Goal: Task Accomplishment & Management: Manage account settings

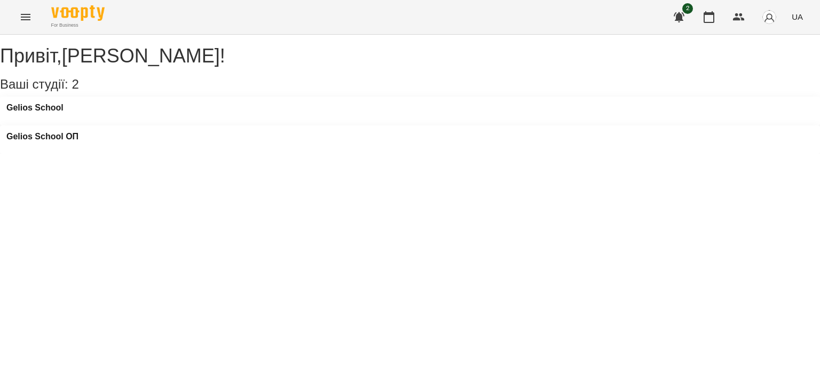
click at [26, 15] on icon "Menu" at bounding box center [25, 17] width 13 height 13
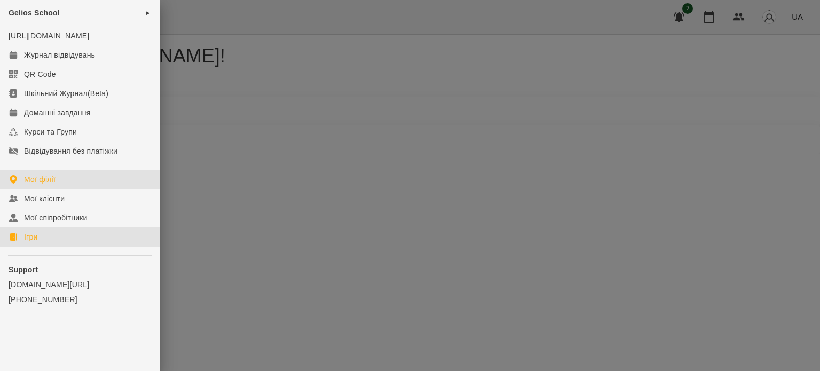
click at [30, 242] on div "Ігри" at bounding box center [30, 237] width 13 height 11
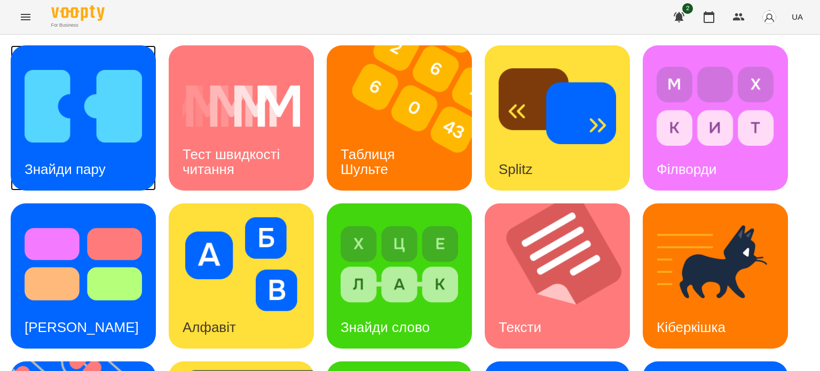
click at [75, 113] on img at bounding box center [83, 106] width 117 height 94
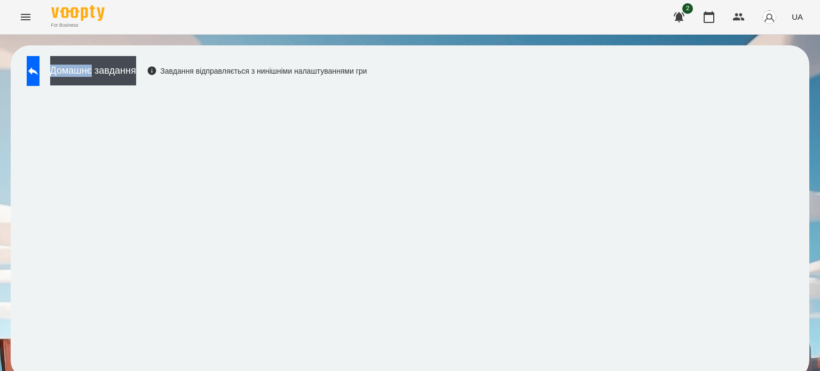
click at [0, 49] on div "Домашнє завдання Завдання відправляється з нинішніми налаштуваннями гри" at bounding box center [410, 212] width 820 height 355
click at [38, 67] on icon at bounding box center [33, 71] width 13 height 13
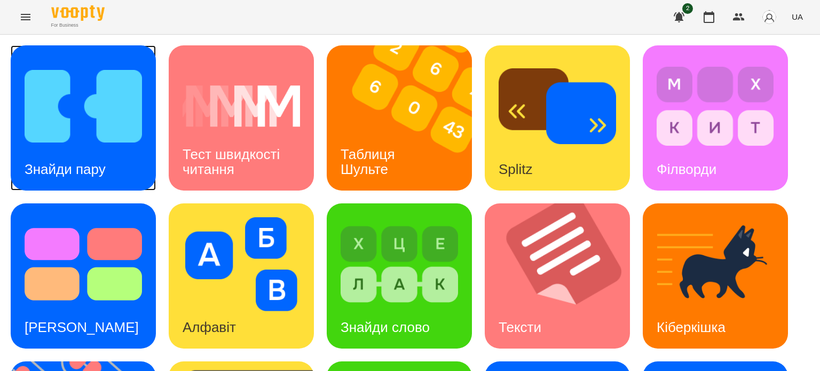
click at [64, 124] on img at bounding box center [83, 106] width 117 height 94
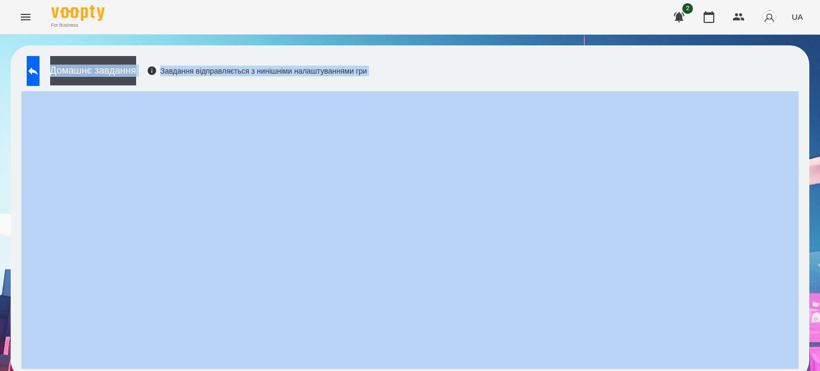
drag, startPoint x: 468, startPoint y: 86, endPoint x: 480, endPoint y: 96, distance: 15.2
click at [465, 42] on div "Домашнє завдання Завдання відправляється з нинішніми налаштуваннями гри" at bounding box center [410, 212] width 820 height 355
click at [31, 63] on button at bounding box center [33, 71] width 13 height 30
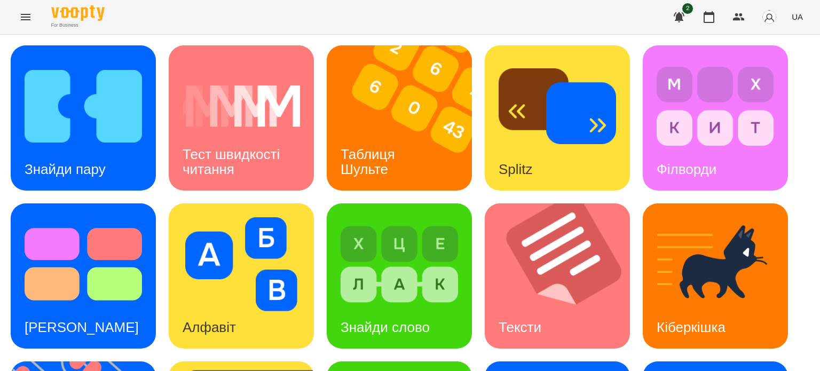
scroll to position [160, 0]
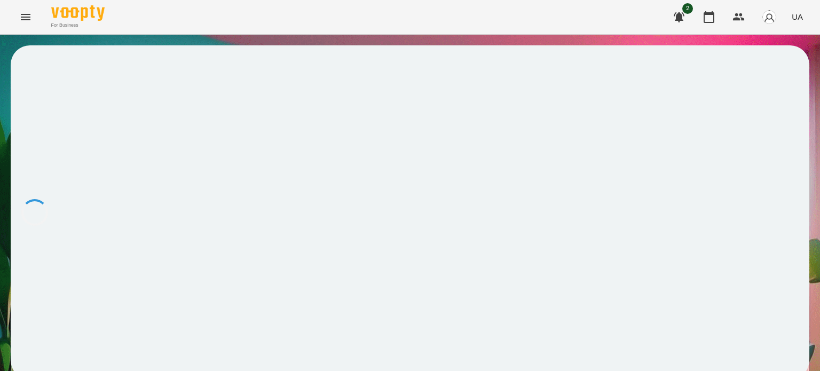
click at [423, 253] on div at bounding box center [410, 212] width 798 height 334
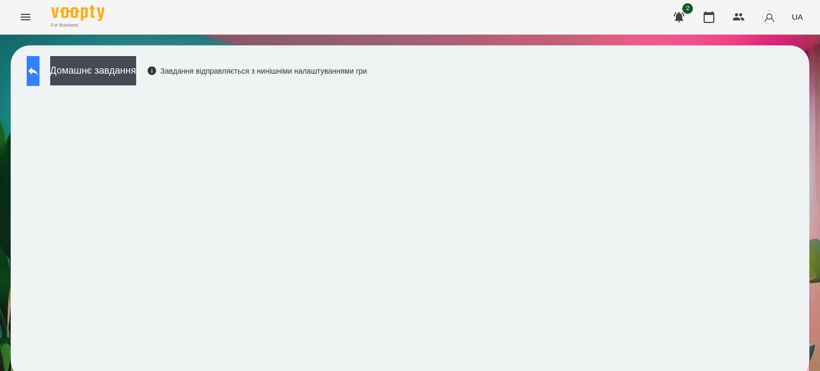
click at [39, 68] on icon at bounding box center [33, 71] width 13 height 13
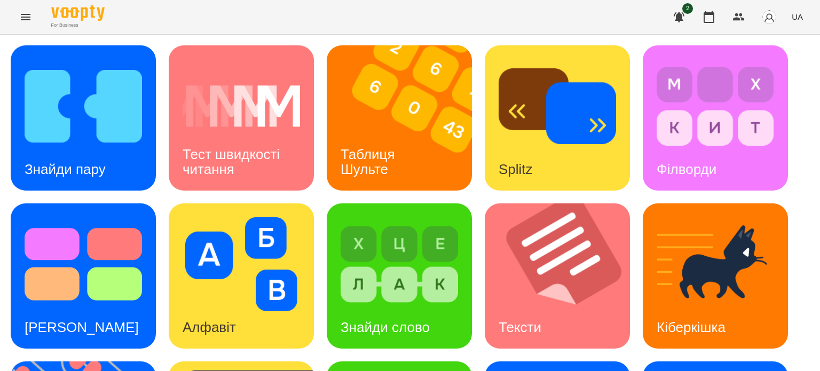
scroll to position [160, 0]
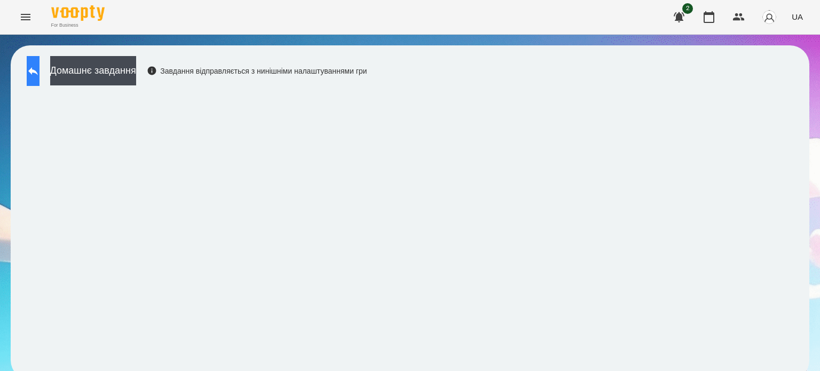
click at [39, 67] on icon at bounding box center [33, 71] width 13 height 13
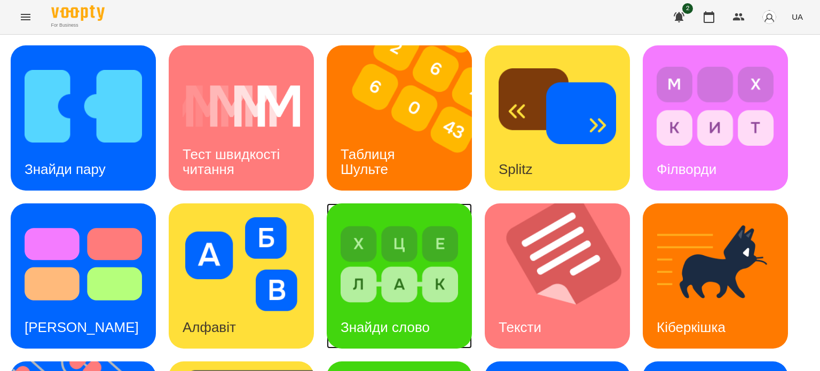
click at [401, 260] on img at bounding box center [398, 264] width 117 height 94
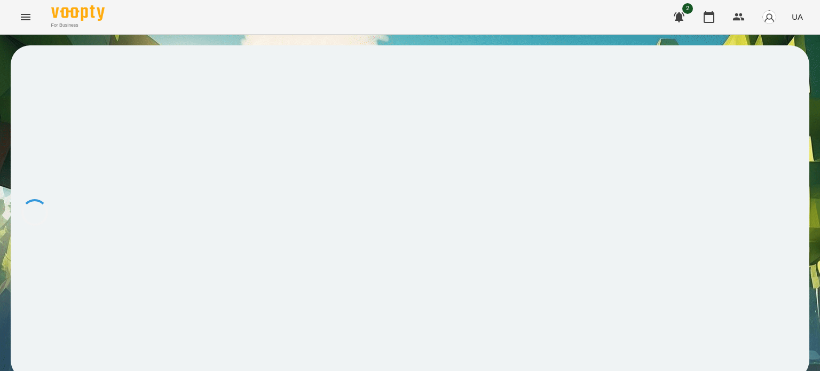
click at [401, 260] on div at bounding box center [410, 212] width 798 height 334
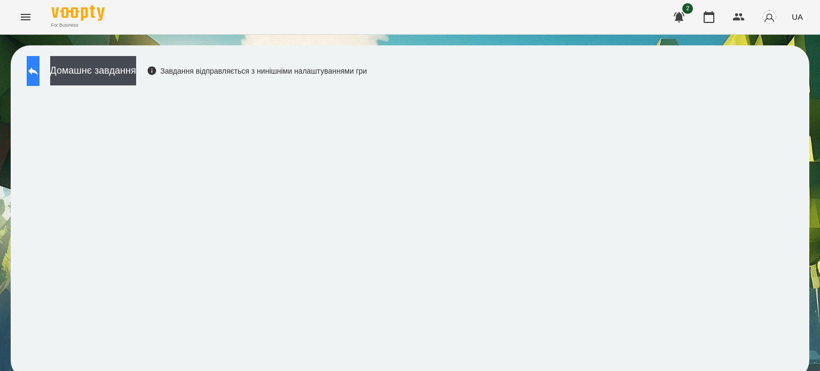
click at [37, 69] on icon at bounding box center [33, 71] width 13 height 13
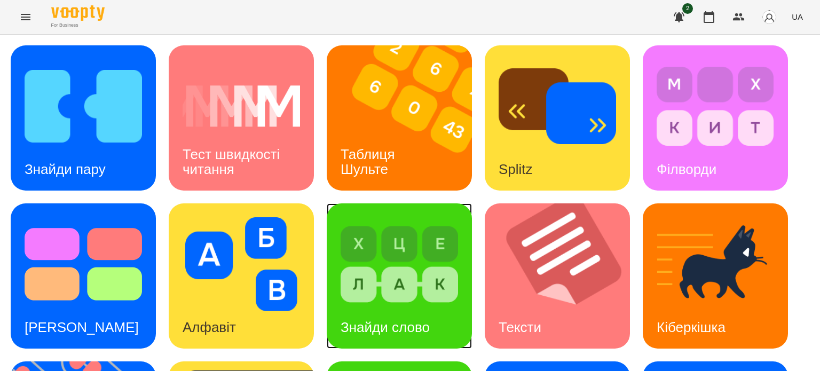
click at [382, 273] on img at bounding box center [398, 264] width 117 height 94
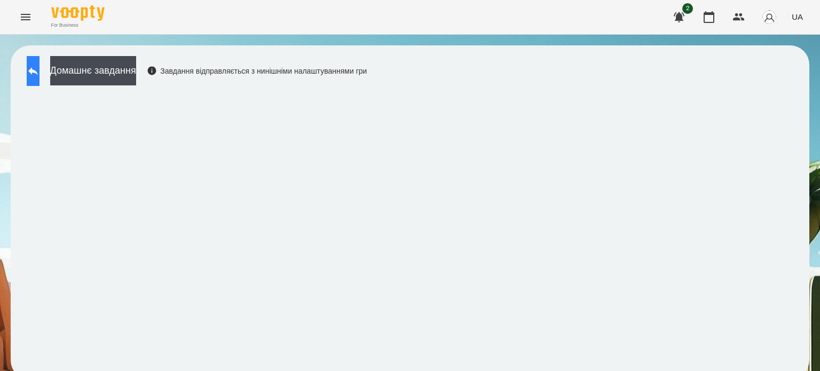
click at [35, 71] on button at bounding box center [33, 71] width 13 height 30
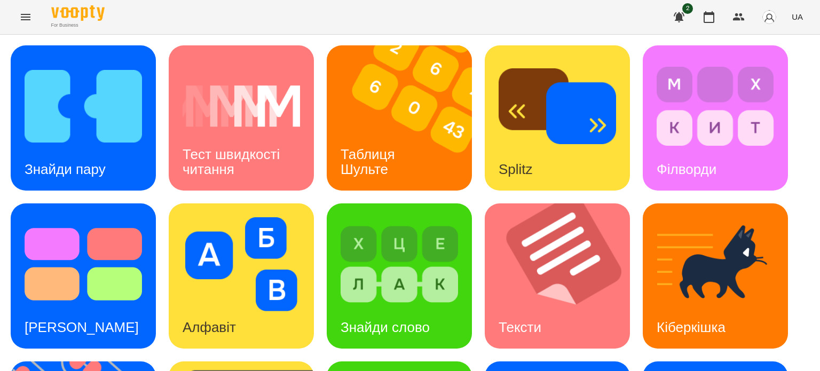
scroll to position [213, 0]
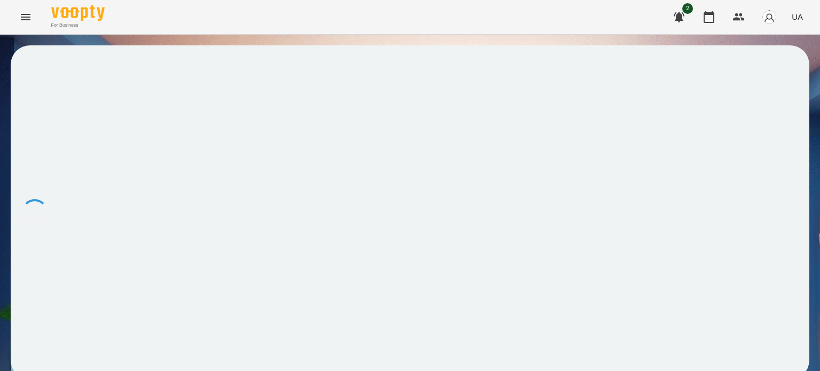
click at [403, 206] on div at bounding box center [410, 212] width 798 height 334
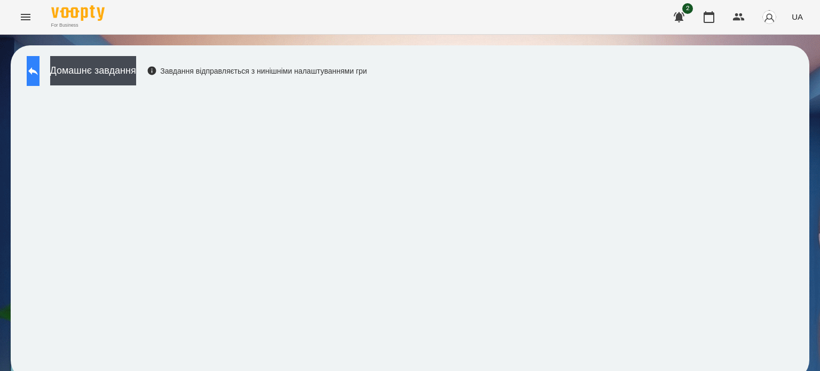
click at [38, 70] on icon at bounding box center [33, 71] width 10 height 8
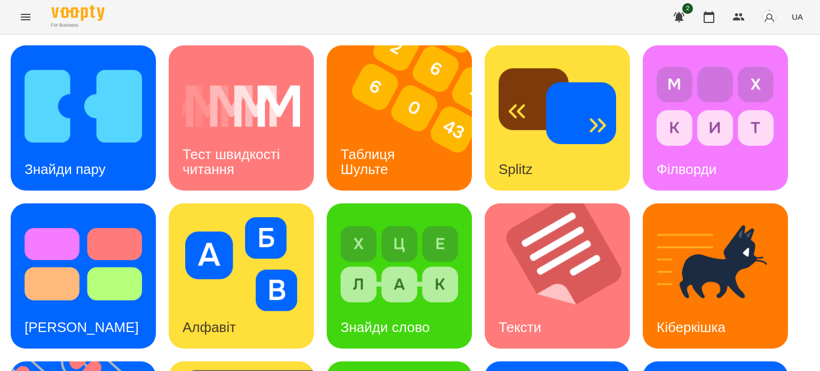
scroll to position [53, 0]
click at [698, 217] on img at bounding box center [714, 264] width 117 height 94
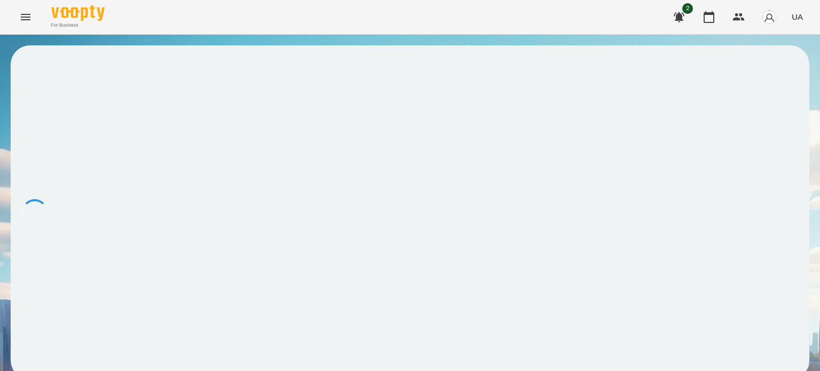
click at [698, 171] on div at bounding box center [410, 212] width 798 height 334
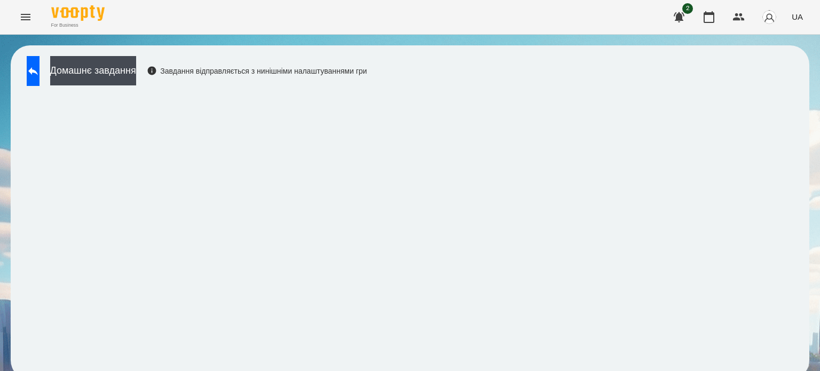
scroll to position [8, 0]
click at [39, 65] on icon at bounding box center [33, 71] width 13 height 13
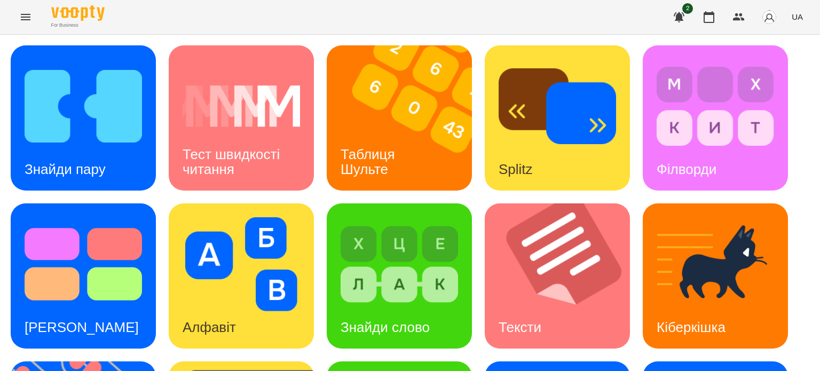
scroll to position [144, 0]
click at [716, 217] on img at bounding box center [714, 264] width 117 height 94
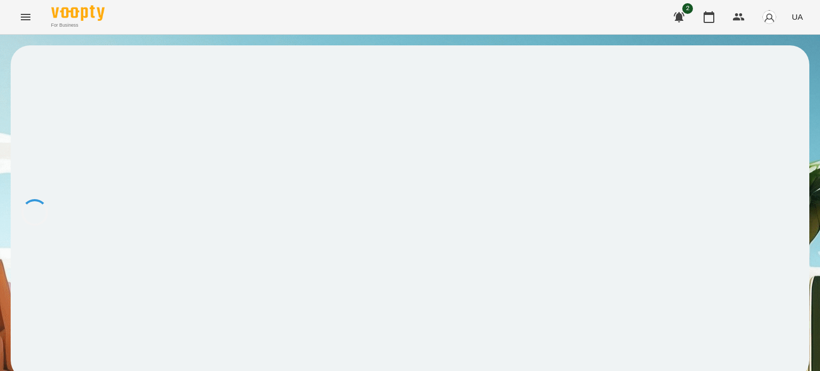
click at [716, 106] on div at bounding box center [410, 212] width 798 height 334
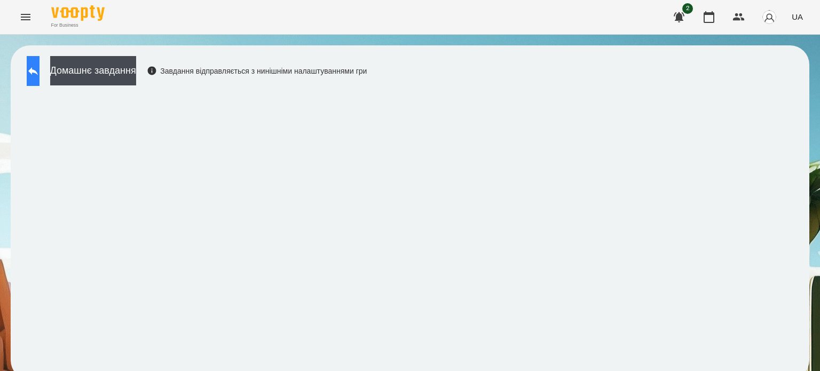
click at [39, 68] on icon at bounding box center [33, 71] width 13 height 13
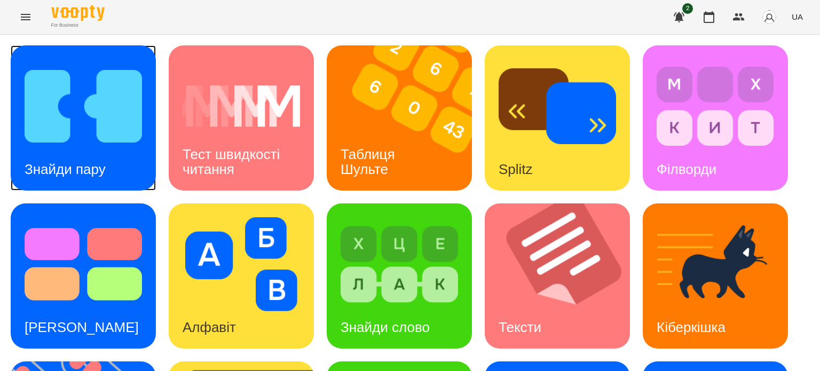
click at [61, 106] on img at bounding box center [83, 106] width 117 height 94
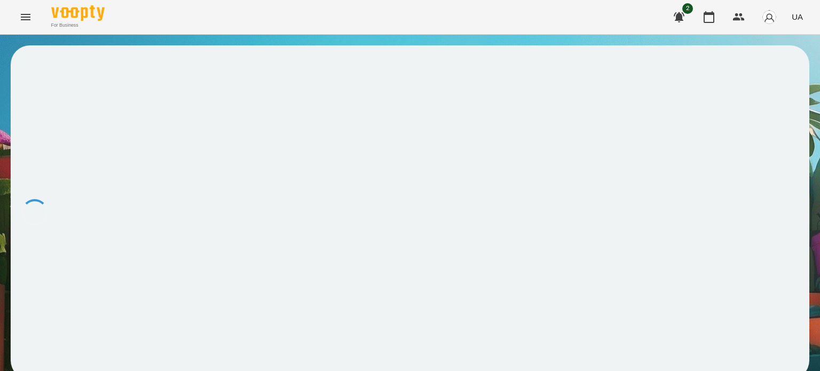
click at [60, 104] on div at bounding box center [410, 212] width 798 height 334
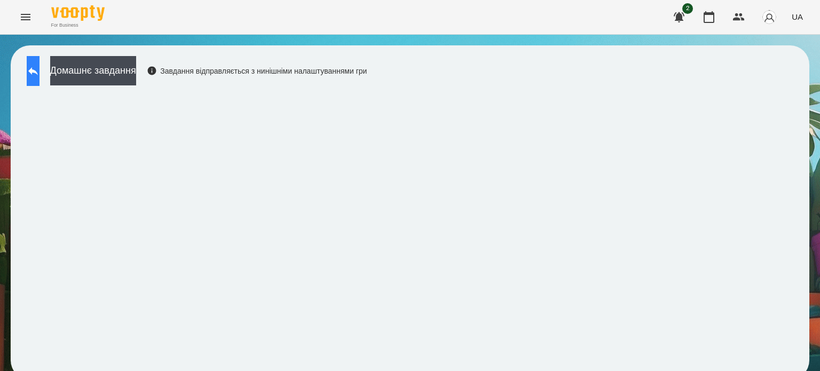
click at [34, 67] on button at bounding box center [33, 71] width 13 height 30
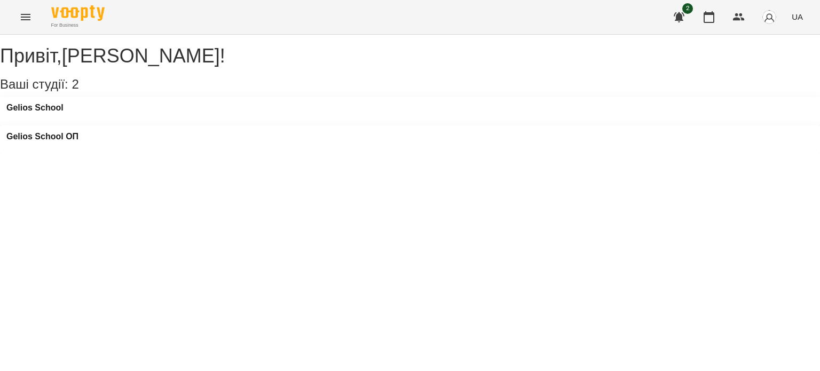
click at [24, 16] on icon "Menu" at bounding box center [25, 17] width 13 height 13
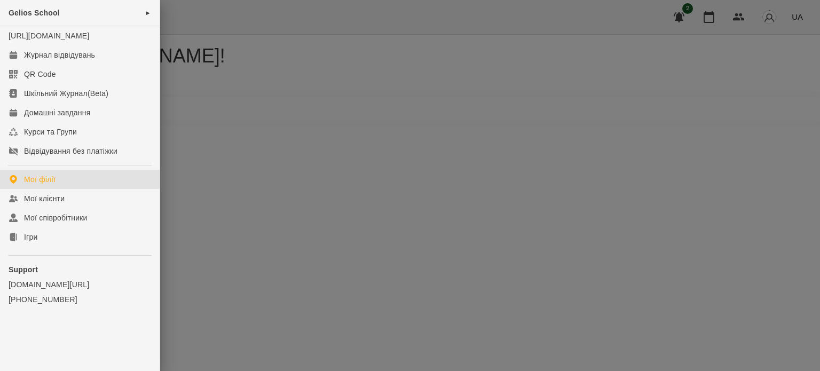
click at [301, 213] on div at bounding box center [410, 185] width 820 height 371
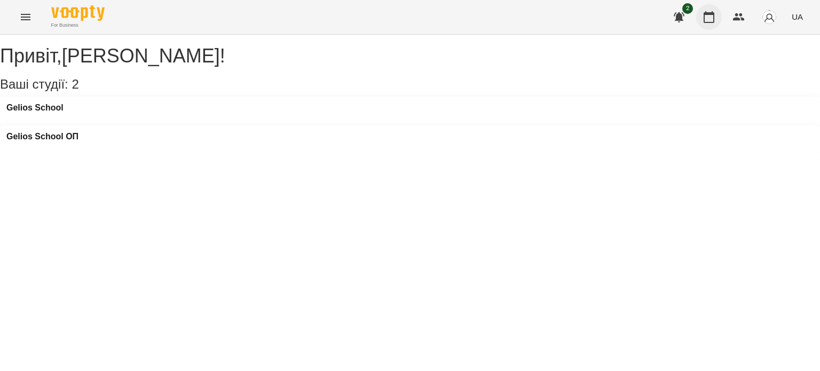
click at [708, 15] on icon "button" at bounding box center [708, 17] width 13 height 13
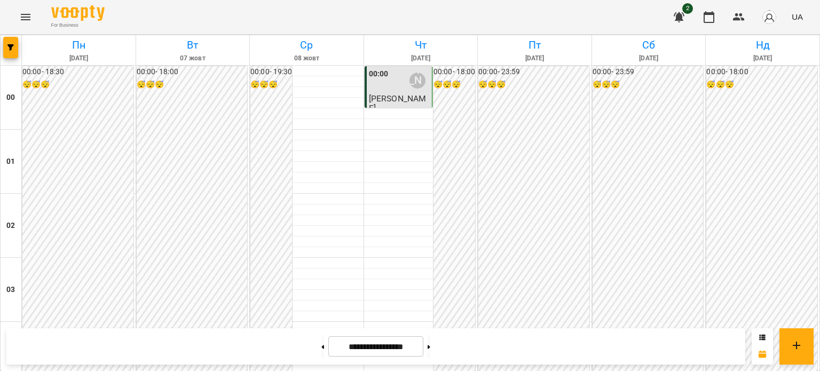
scroll to position [1014, 0]
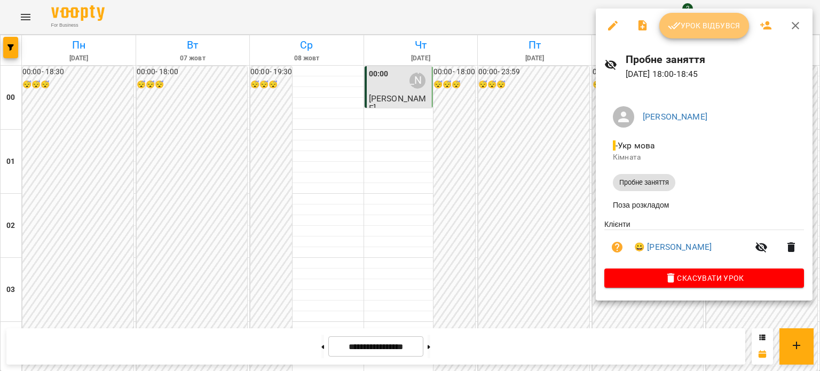
click at [695, 23] on span "Урок відбувся" at bounding box center [704, 25] width 73 height 13
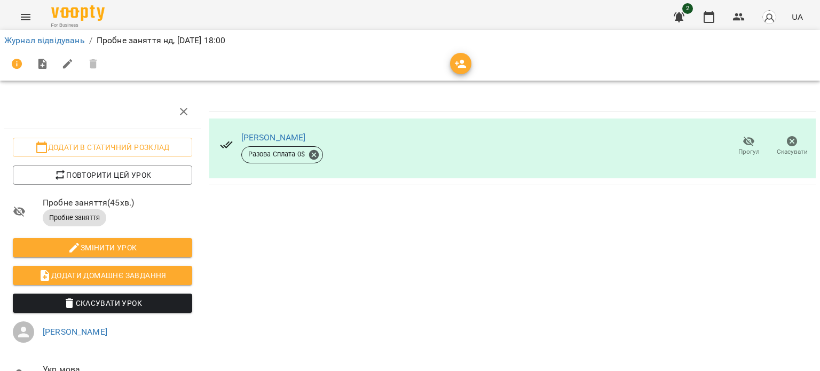
click at [21, 15] on icon "Menu" at bounding box center [25, 17] width 13 height 13
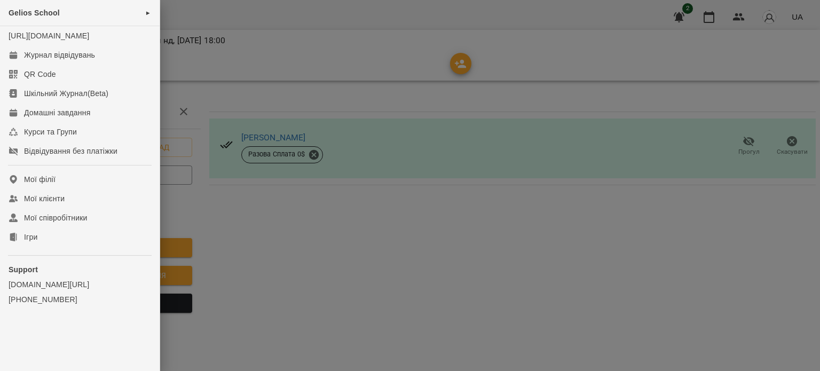
drag, startPoint x: 577, startPoint y: 281, endPoint x: 715, endPoint y: 119, distance: 212.8
click at [578, 271] on div at bounding box center [410, 185] width 820 height 371
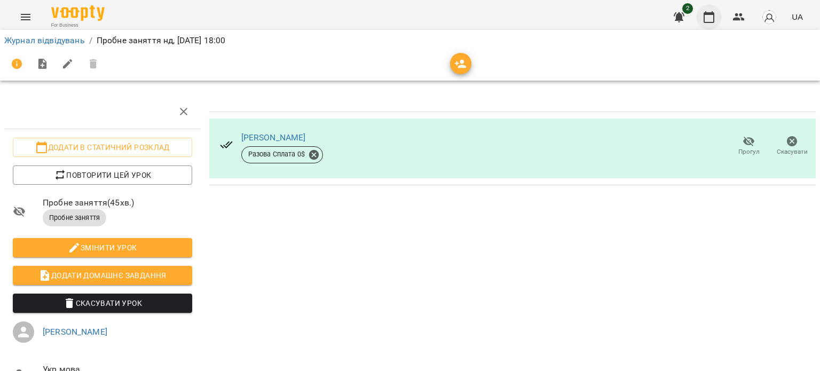
click at [705, 15] on icon "button" at bounding box center [708, 17] width 13 height 13
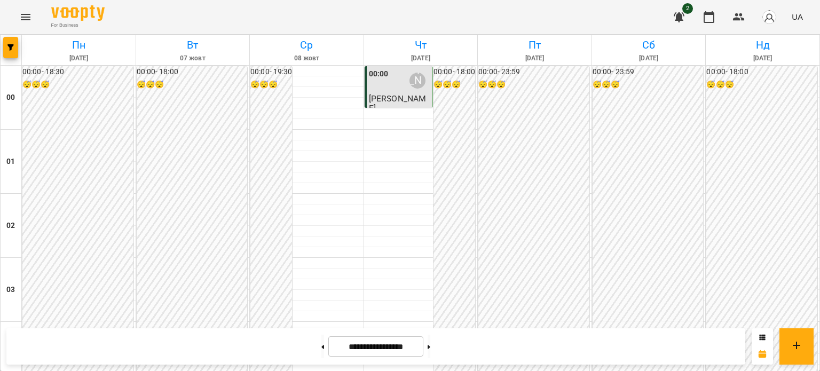
scroll to position [1279, 0]
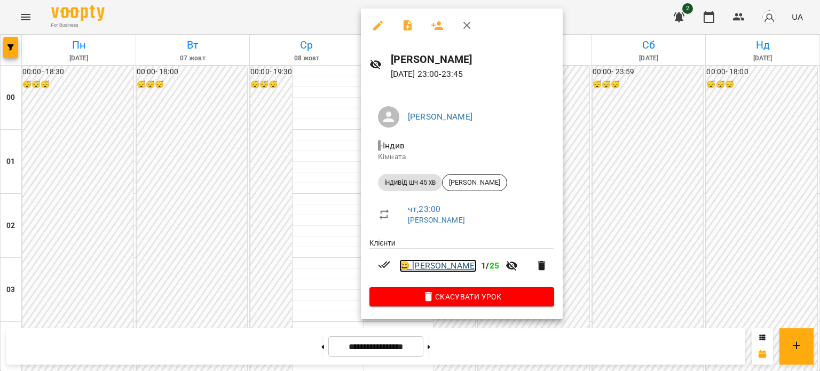
click at [438, 266] on link "😀 [PERSON_NAME]" at bounding box center [437, 265] width 77 height 13
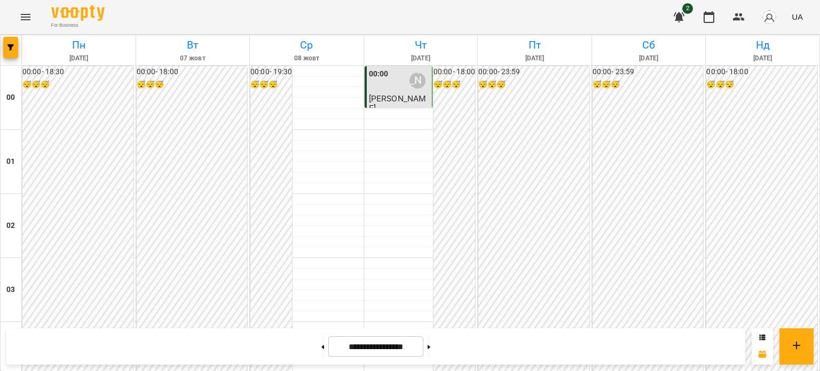
scroll to position [1174, 0]
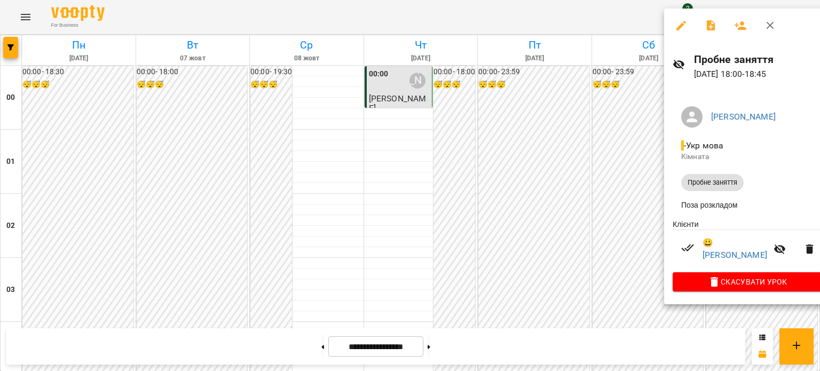
click at [550, 196] on div at bounding box center [410, 185] width 820 height 371
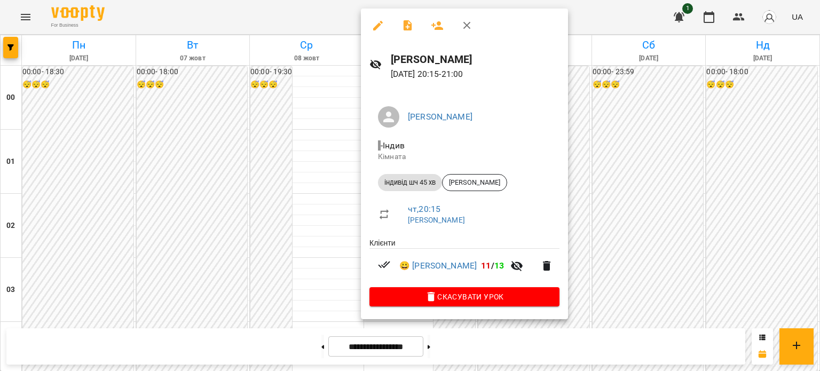
click at [747, 239] on div at bounding box center [410, 185] width 820 height 371
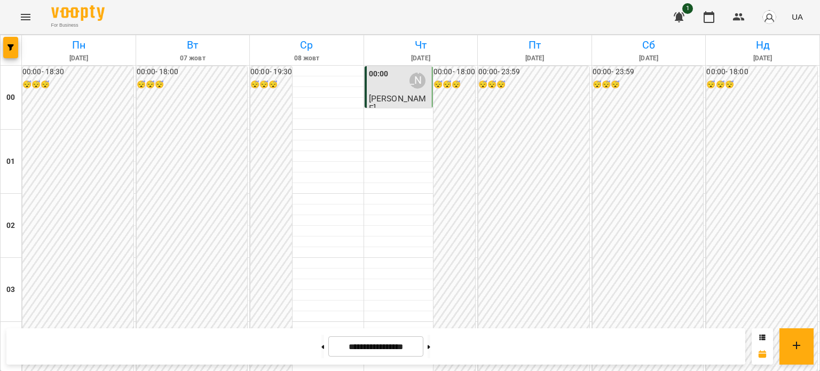
scroll to position [1279, 0]
click at [430, 350] on button at bounding box center [428, 346] width 3 height 23
type input "**********"
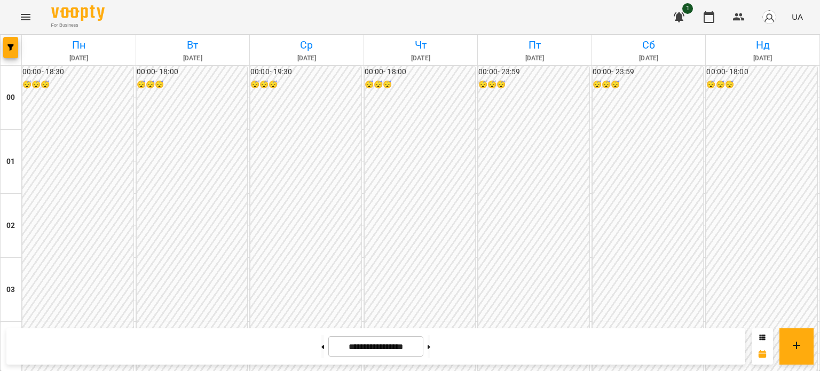
scroll to position [1012, 0]
click at [427, 335] on button at bounding box center [428, 346] width 3 height 23
type input "**********"
